Goal: Task Accomplishment & Management: Use online tool/utility

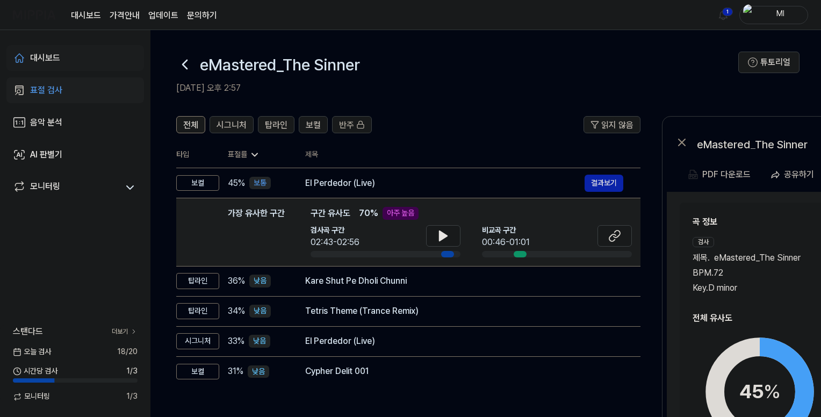
click at [60, 52] on div "대시보드" at bounding box center [45, 58] width 30 height 13
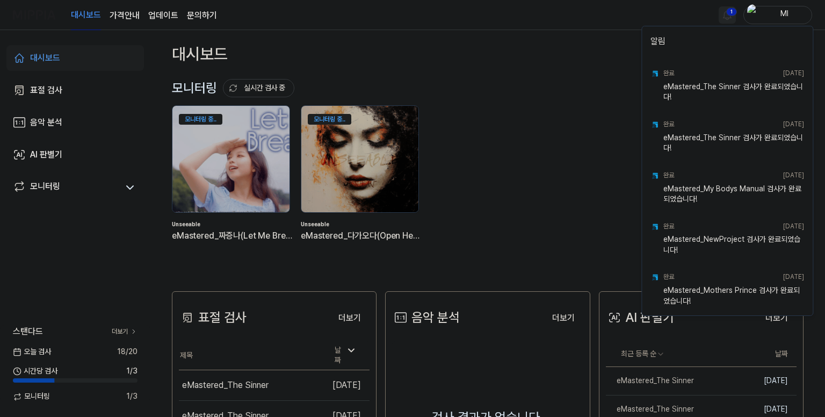
click at [731, 12] on html "대시보드 가격안내 업데이트 문의하기 1 Ml 대시보드 표절 검사 음악 분석 AI 판별기 모니터링 스탠다드 더보기 [DATE] 검사 18 / 2…" at bounding box center [412, 208] width 825 height 417
click at [593, 25] on html "대시보드 가격안내 업데이트 문의하기 Ml 대시보드 표절 검사 음악 분석 AI 판별기 모니터링 스탠다드 더보기 오늘 검사 18 / 20 시간당 …" at bounding box center [412, 208] width 825 height 417
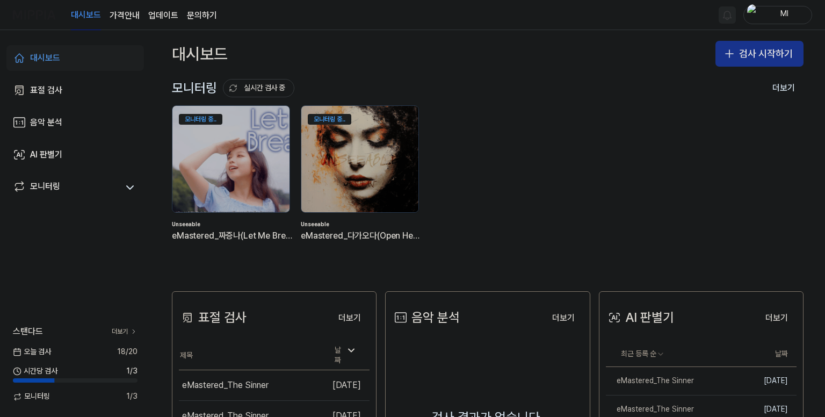
click at [754, 55] on button "검사 시작하기" at bounding box center [760, 54] width 88 height 26
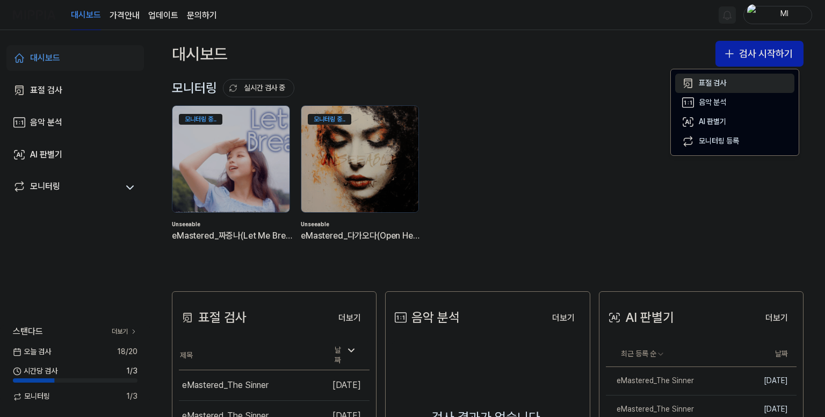
click at [712, 84] on div "표절 검사" at bounding box center [712, 83] width 27 height 11
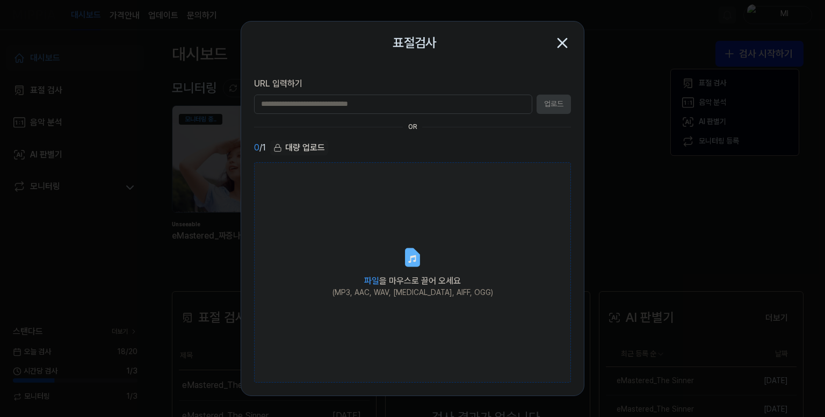
click at [415, 263] on icon at bounding box center [412, 257] width 13 height 17
click at [0, 0] on input "파일 을 마우스로 끌어 오세요 (MP3, AAC, WAV, FLAC, AIFF, OGG)" at bounding box center [0, 0] width 0 height 0
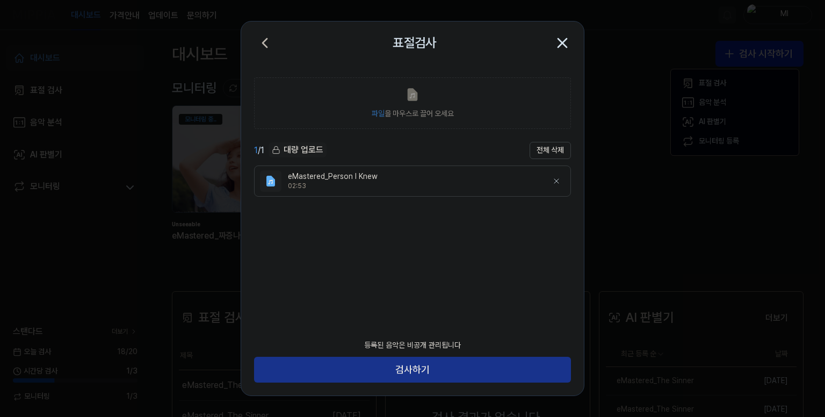
click at [410, 370] on button "검사하기" at bounding box center [412, 370] width 317 height 26
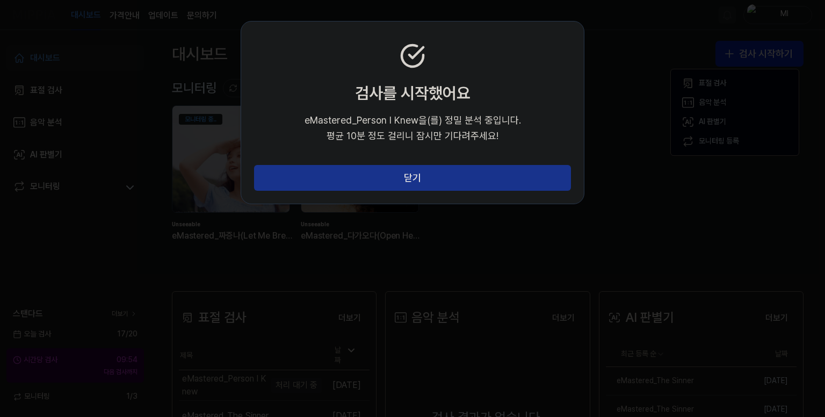
click at [423, 183] on button "닫기" at bounding box center [412, 178] width 317 height 26
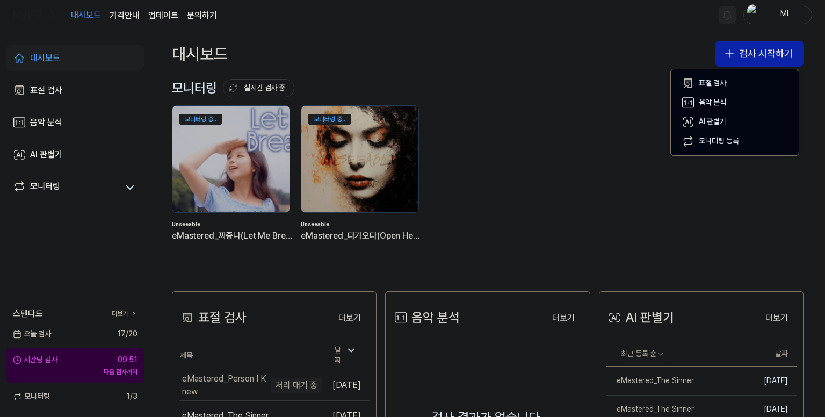
click at [611, 56] on div "대시보드 검사 시작하기" at bounding box center [487, 53] width 675 height 47
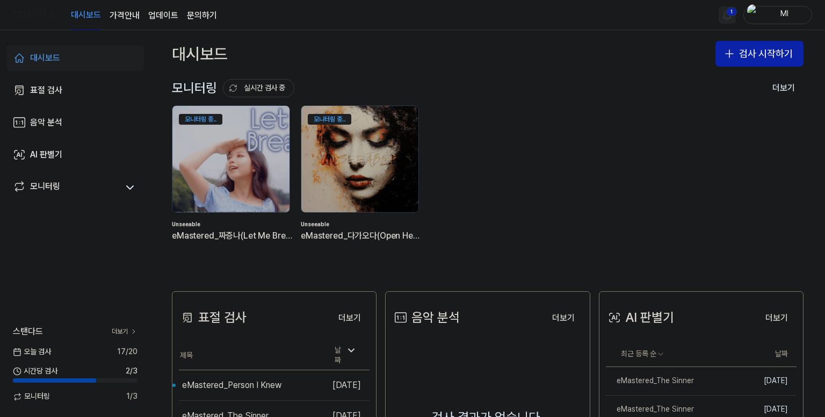
click at [732, 12] on html "대시보드 가격안내 업데이트 문의하기 1 Ml 대시보드 표절 검사 음악 분석 AI 판별기 모니터링 스탠다드 더보기 오늘 검사 17 / 20 시간…" at bounding box center [412, 208] width 825 height 417
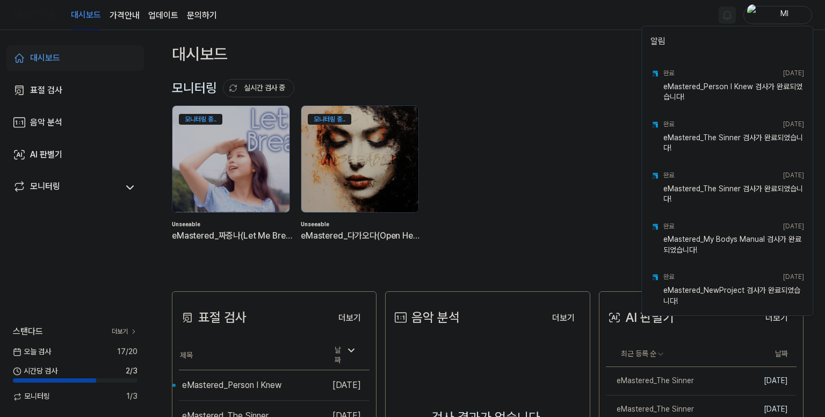
click at [621, 17] on html "대시보드 가격안내 업데이트 문의하기 Ml 대시보드 표절 검사 음악 분석 AI 판별기 모니터링 스탠다드 더보기 오늘 검사 17 / 20 시간당 …" at bounding box center [412, 208] width 825 height 417
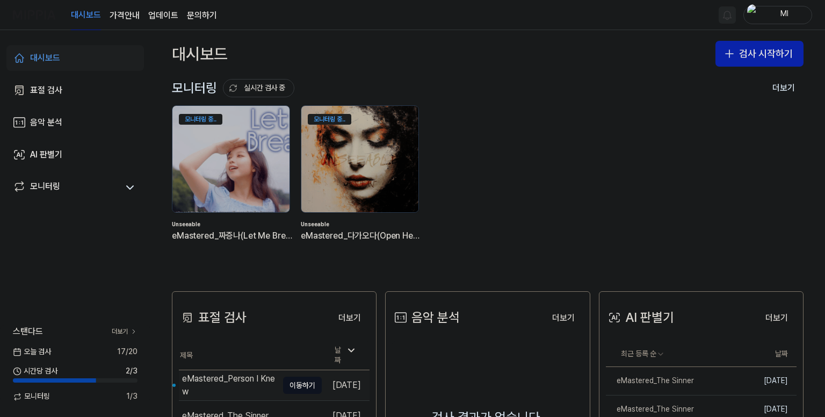
click at [234, 386] on div "eMastered_Person I Knew" at bounding box center [230, 385] width 96 height 26
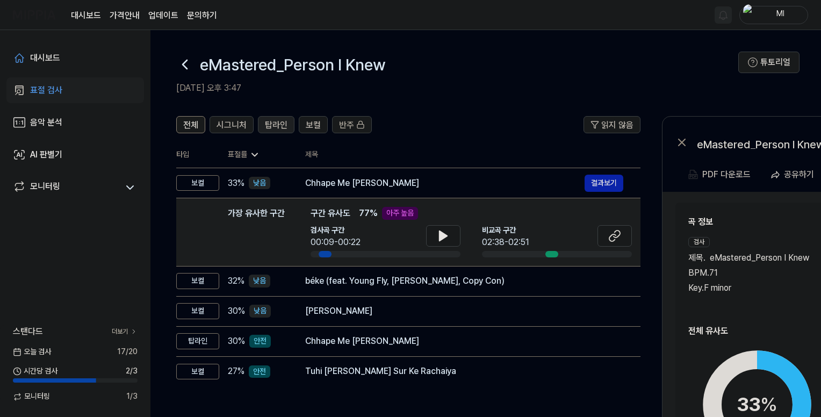
click at [270, 125] on span "탑라인" at bounding box center [276, 125] width 23 height 13
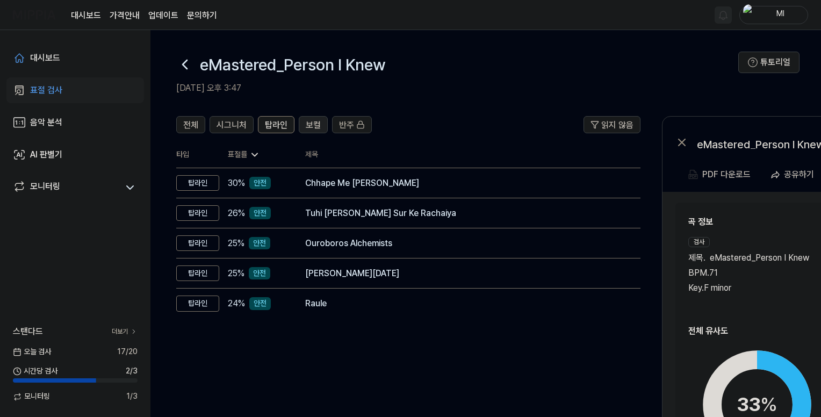
drag, startPoint x: 304, startPoint y: 122, endPoint x: 269, endPoint y: 124, distance: 35.0
click at [306, 121] on span "보컬" at bounding box center [313, 125] width 15 height 13
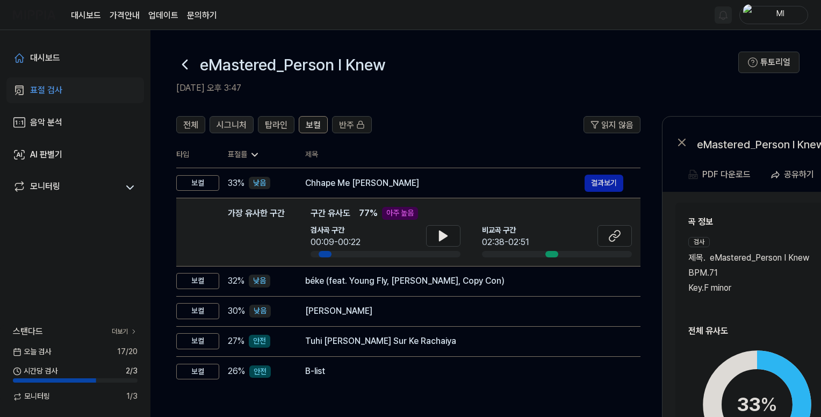
click at [224, 124] on span "시그니처" at bounding box center [231, 125] width 30 height 13
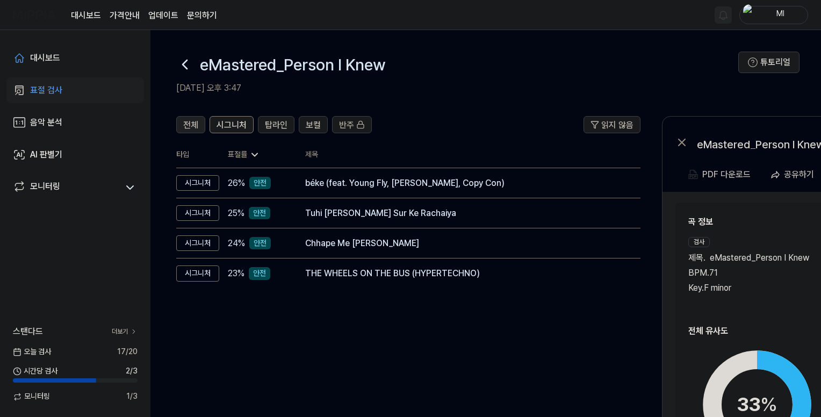
click at [195, 129] on span "전체" at bounding box center [190, 125] width 15 height 13
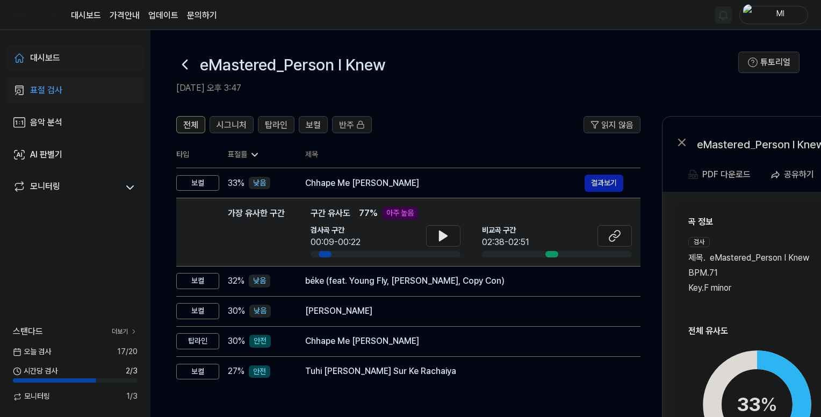
click at [61, 57] on link "대시보드" at bounding box center [75, 58] width 138 height 26
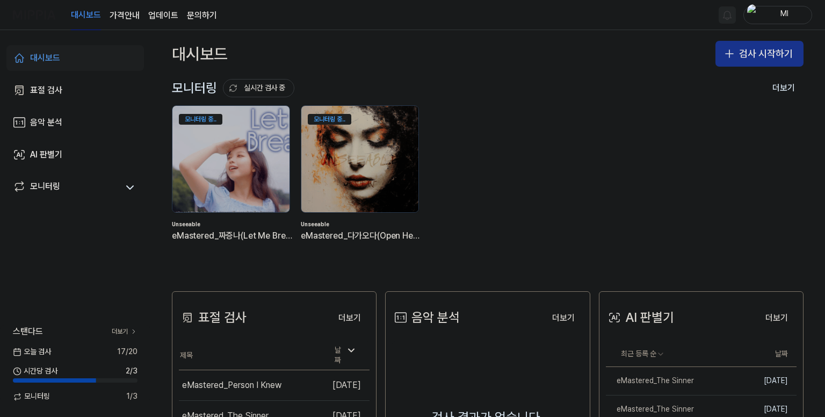
click at [744, 53] on button "검사 시작하기" at bounding box center [760, 54] width 88 height 26
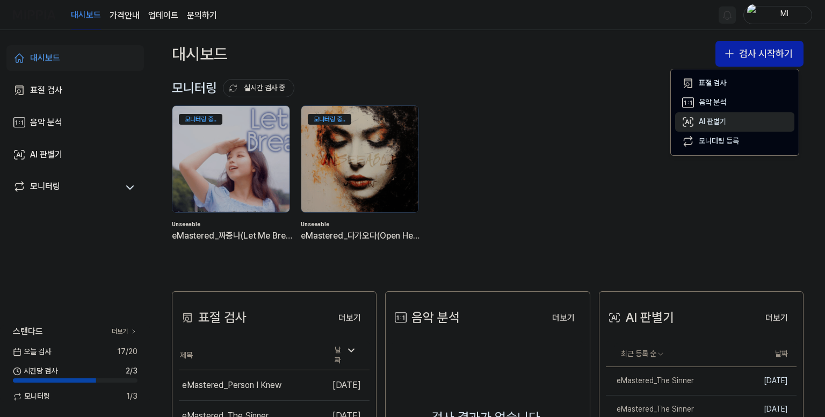
click at [706, 120] on div "AI 판별기" at bounding box center [712, 122] width 27 height 11
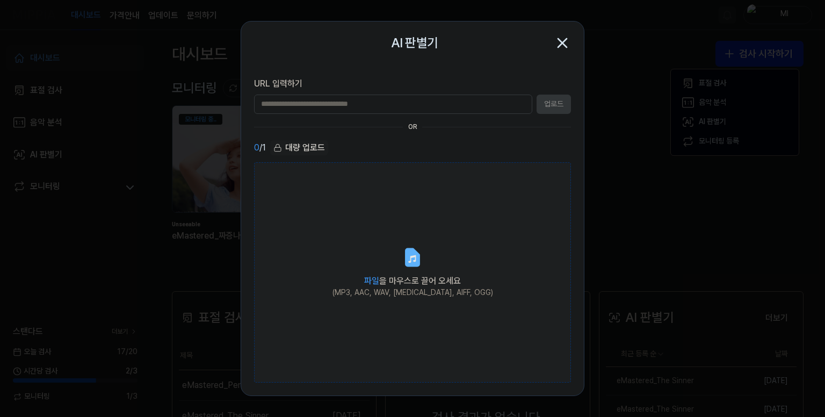
click at [359, 230] on label "파일 을 마우스로 끌어 오세요 (MP3, AAC, WAV, FLAC, AIFF, OGG)" at bounding box center [412, 272] width 317 height 221
click at [0, 0] on input "파일 을 마우스로 끌어 오세요 (MP3, AAC, WAV, FLAC, AIFF, OGG)" at bounding box center [0, 0] width 0 height 0
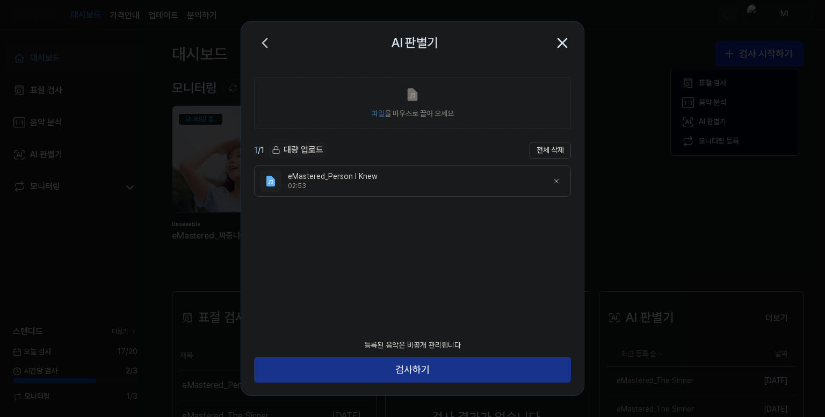
click at [405, 369] on button "검사하기" at bounding box center [412, 370] width 317 height 26
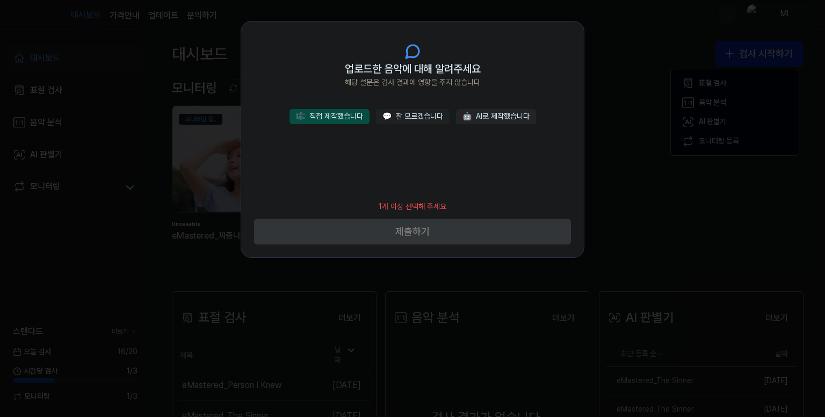
click at [361, 118] on button "🎼 직접 제작했습니다" at bounding box center [330, 116] width 80 height 15
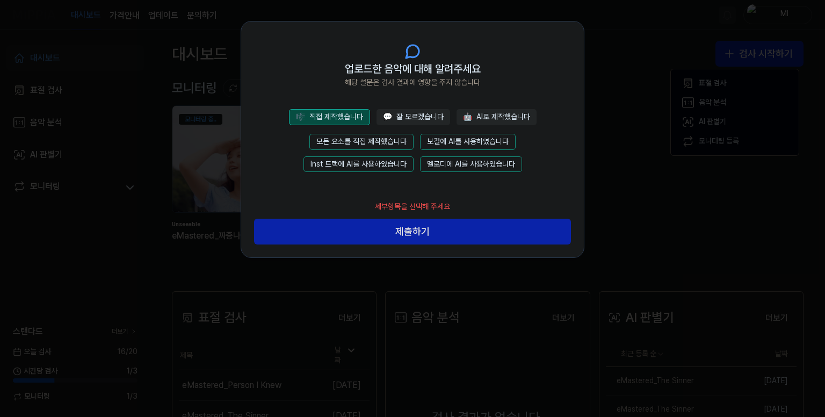
click at [369, 140] on button "모든 요소를 직접 제작했습니다" at bounding box center [361, 142] width 104 height 16
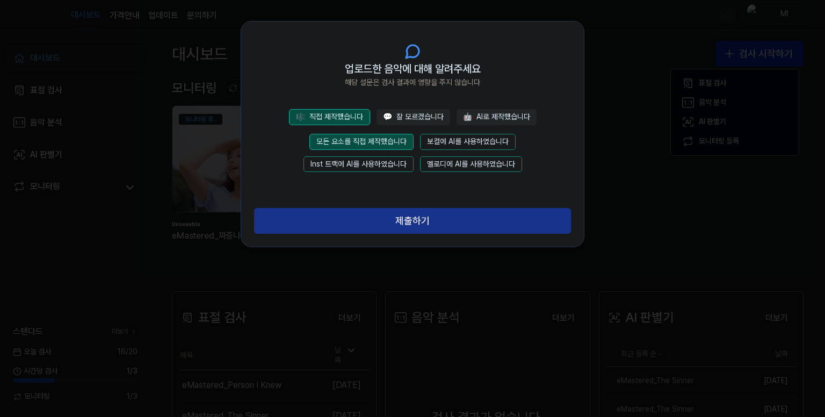
click at [393, 222] on button "제출하기" at bounding box center [412, 221] width 317 height 26
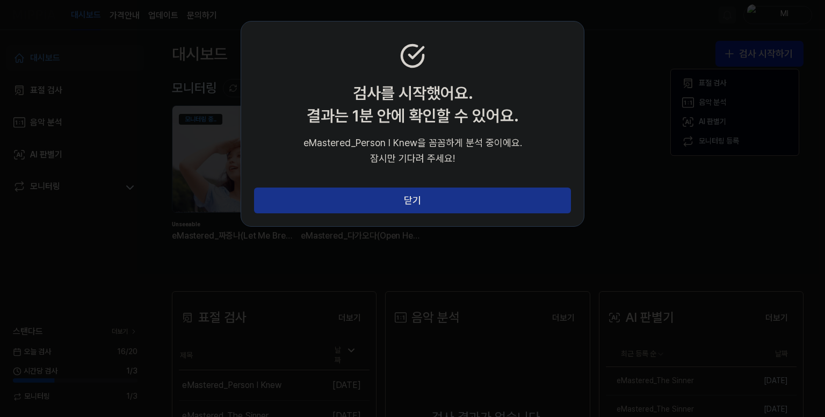
click at [479, 207] on button "닫기" at bounding box center [412, 200] width 317 height 26
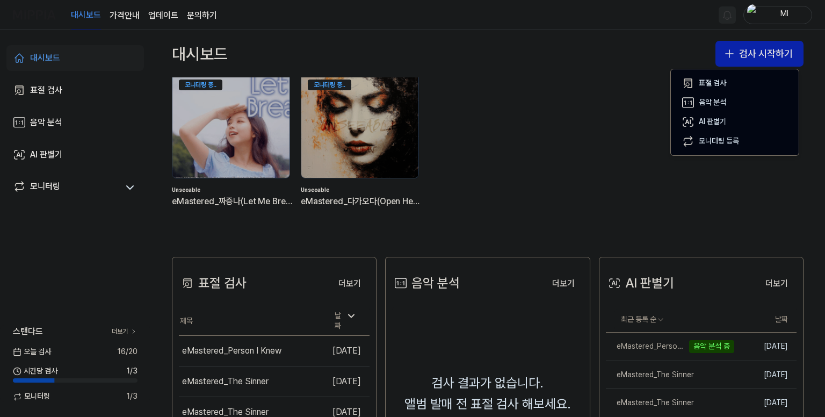
scroll to position [54, 0]
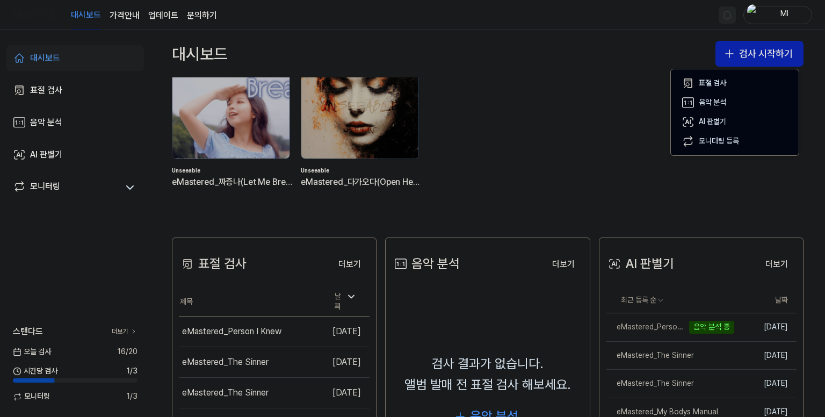
click at [511, 148] on div "모니터링 중.. Unseeable eMastered_짜증나(Let Me Breathe) 모니터링 중.. Unseeable eMastered_다…" at bounding box center [479, 129] width 632 height 154
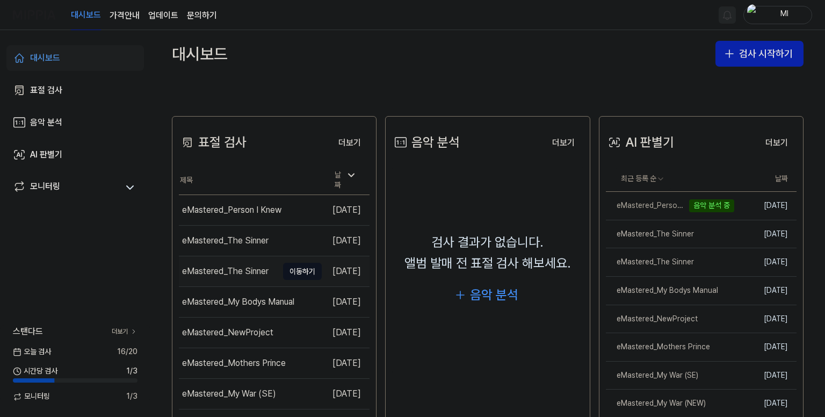
scroll to position [215, 0]
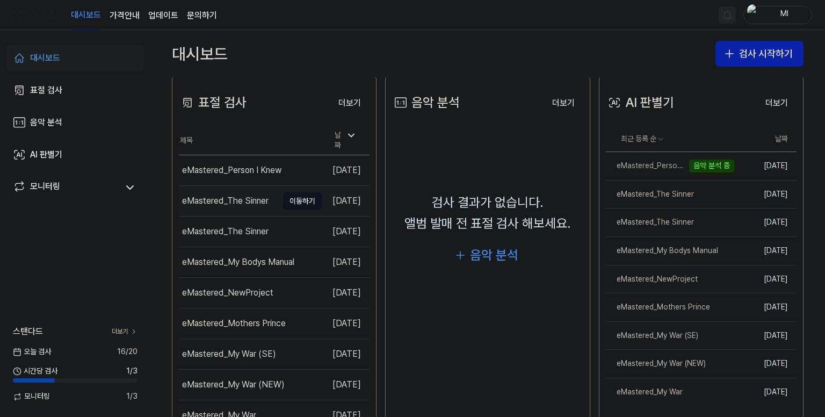
click at [232, 195] on div "eMastered_The Sinner" at bounding box center [225, 200] width 86 height 13
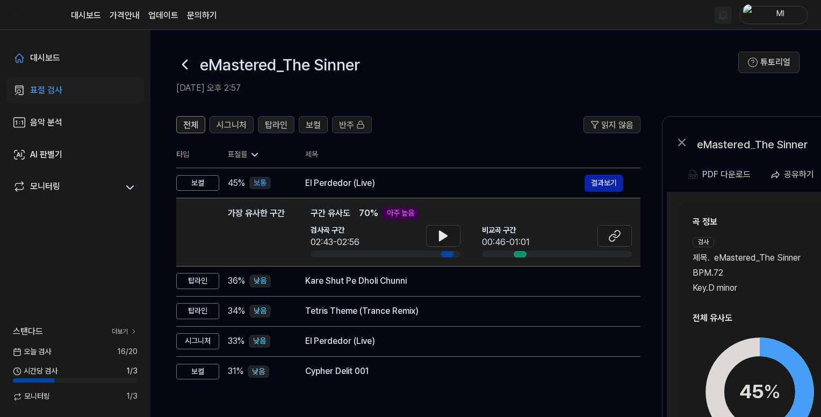
click at [272, 122] on span "탑라인" at bounding box center [276, 125] width 23 height 13
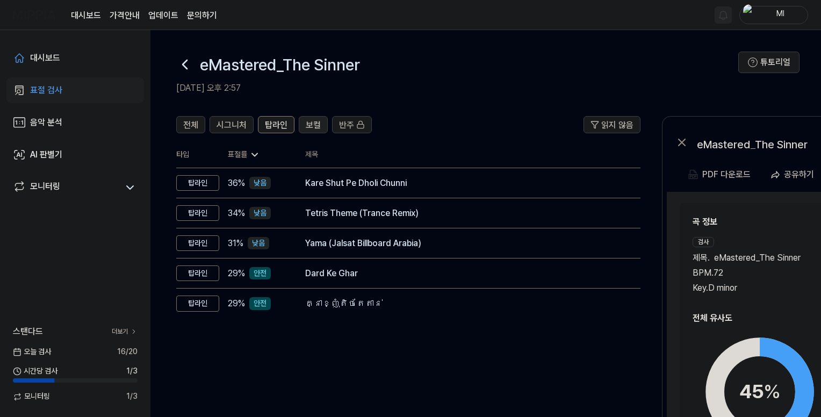
click at [306, 123] on span "보컬" at bounding box center [313, 125] width 15 height 13
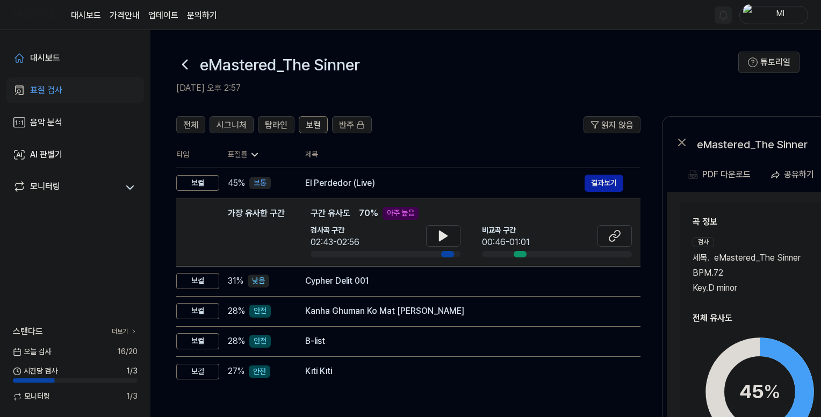
click at [234, 125] on span "시그니처" at bounding box center [231, 125] width 30 height 13
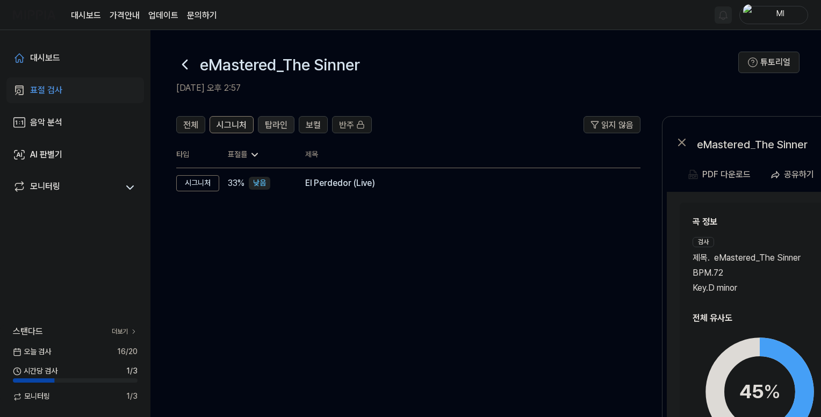
click at [277, 122] on span "탑라인" at bounding box center [276, 125] width 23 height 13
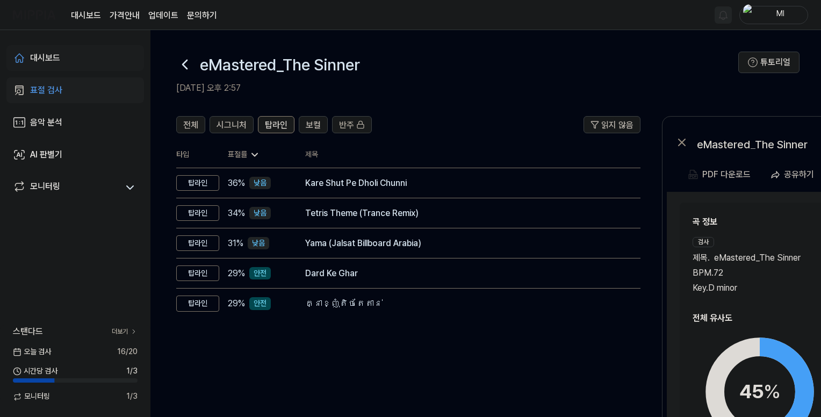
click at [54, 56] on div "대시보드" at bounding box center [45, 58] width 30 height 13
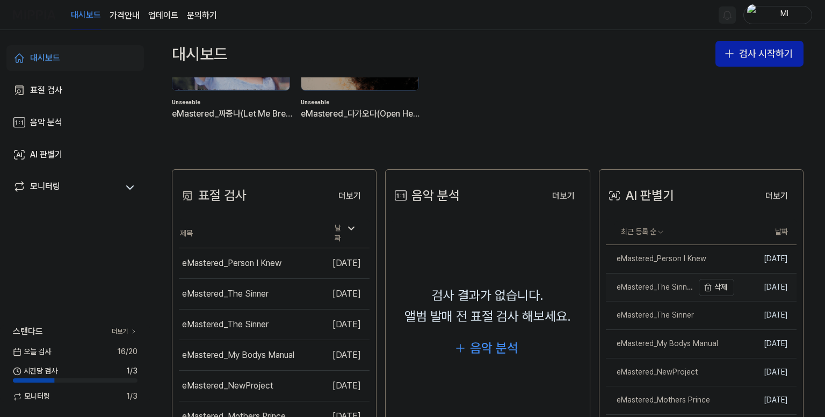
scroll to position [161, 0]
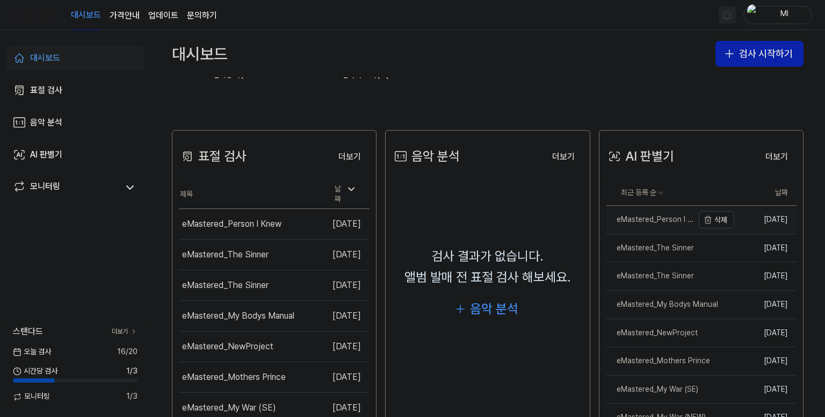
click at [624, 222] on div "eMastered_Person I Knew" at bounding box center [650, 219] width 88 height 11
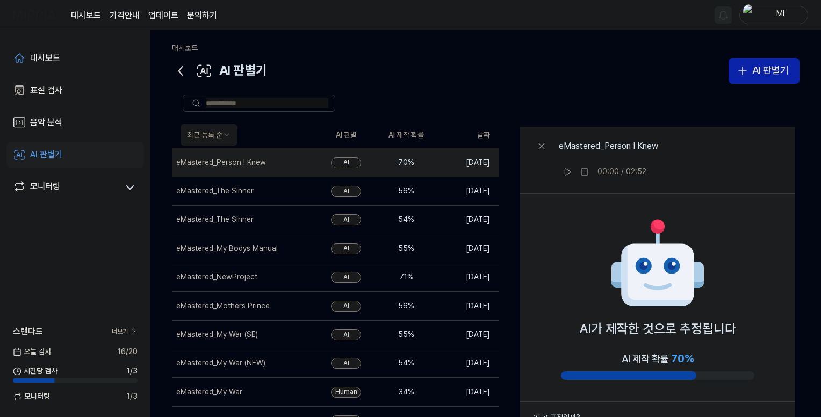
click at [179, 67] on icon at bounding box center [180, 70] width 17 height 17
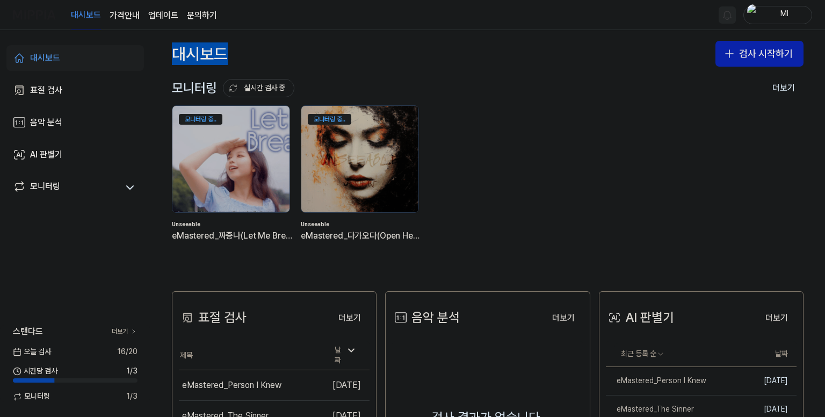
click at [179, 67] on div "대시보드 검사 시작하기" at bounding box center [487, 53] width 675 height 47
